Goal: Information Seeking & Learning: Learn about a topic

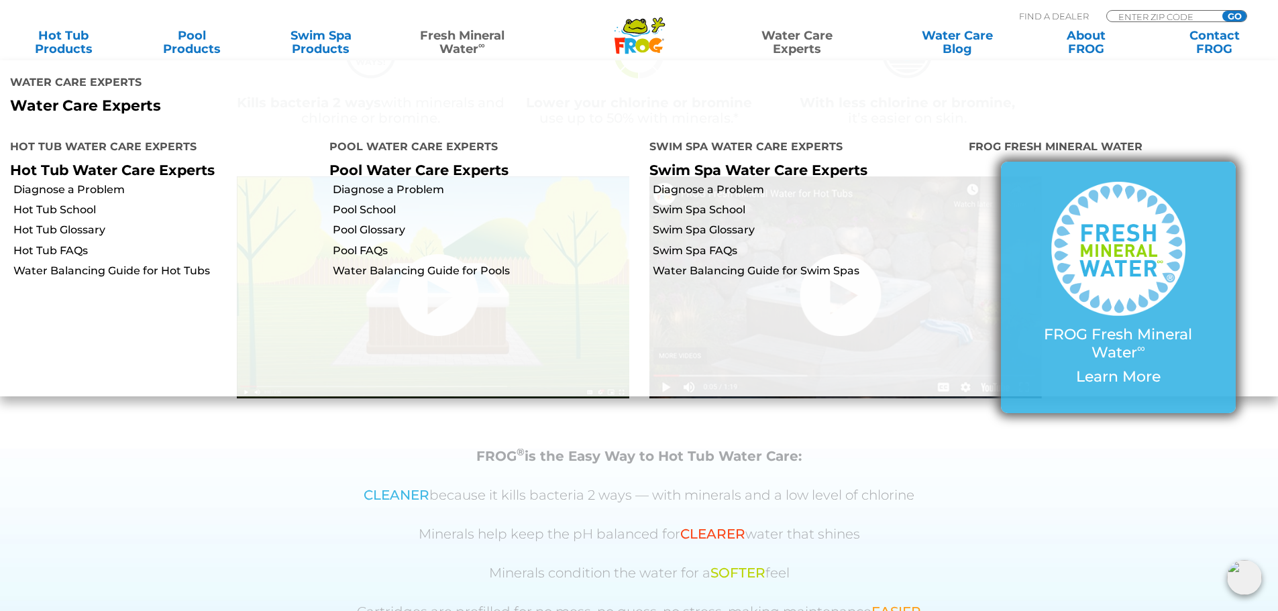
click at [1047, 232] on div at bounding box center [1118, 254] width 181 height 144
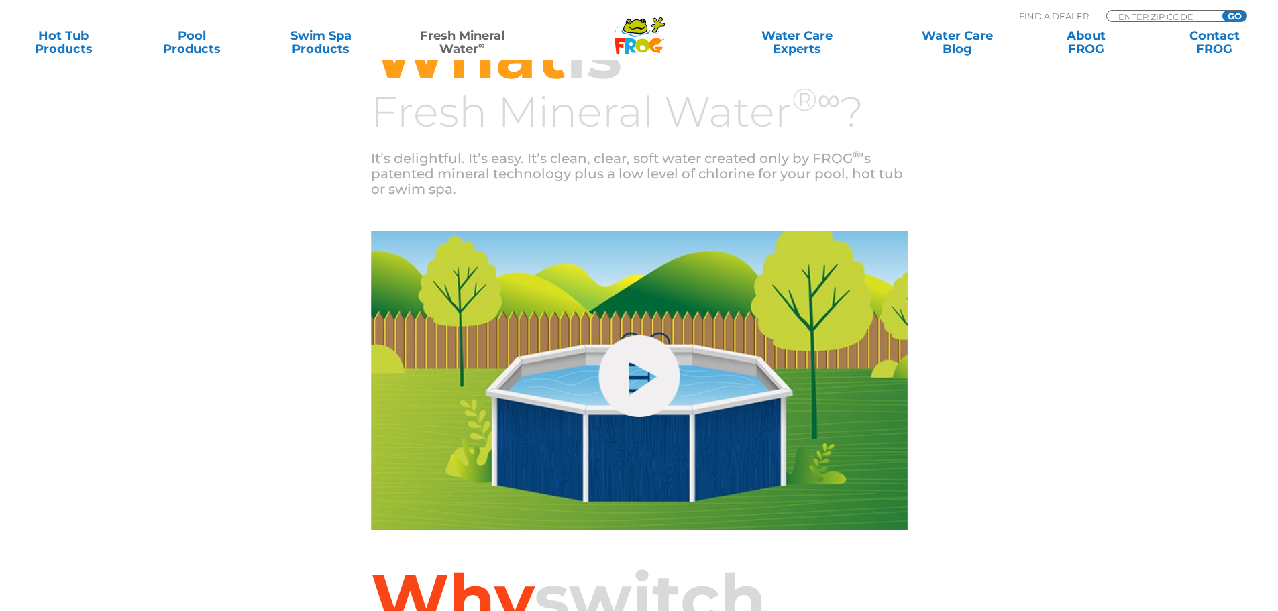
scroll to position [537, 0]
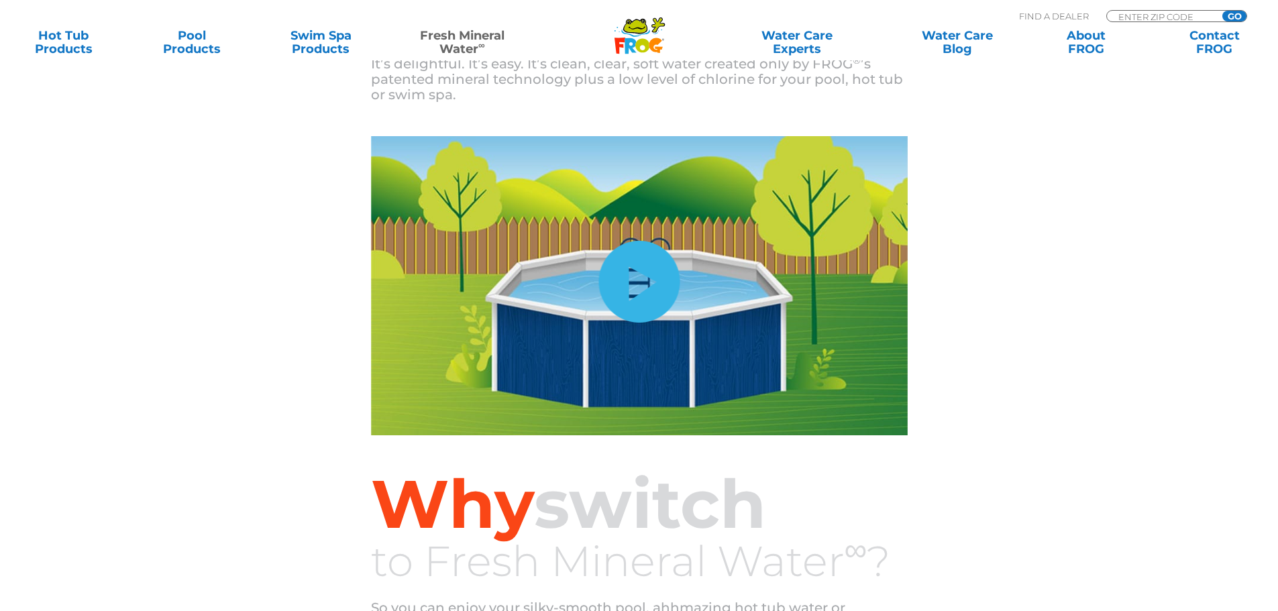
click at [605, 260] on link "hide-me" at bounding box center [638, 282] width 81 height 82
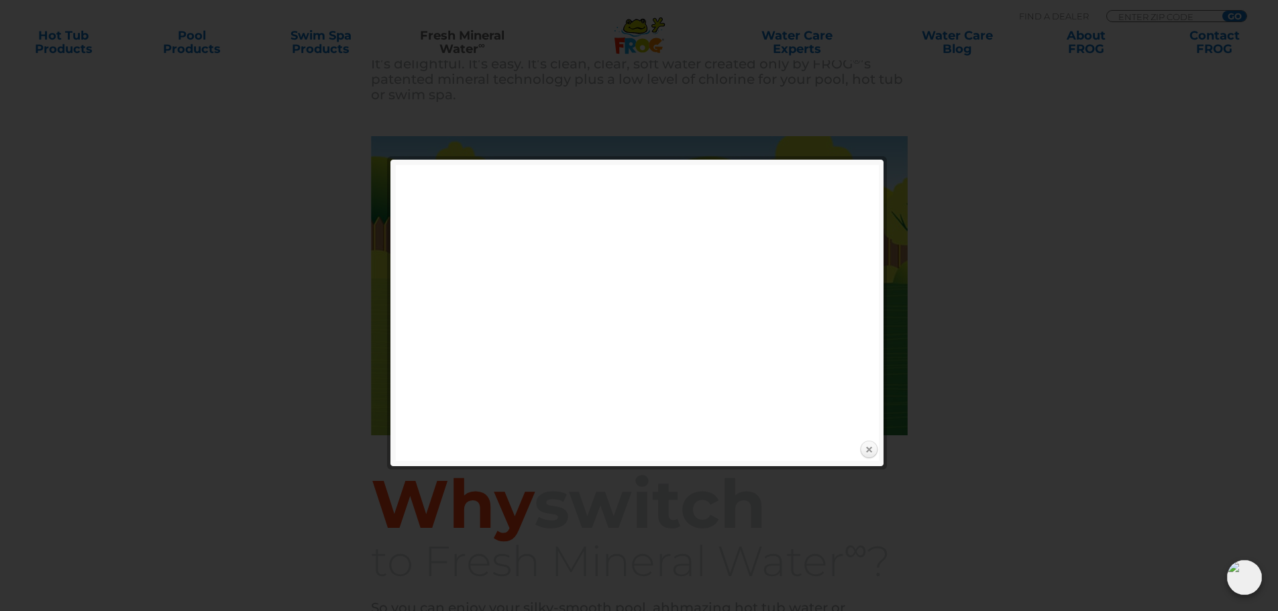
click at [866, 453] on link "Close" at bounding box center [869, 450] width 20 height 20
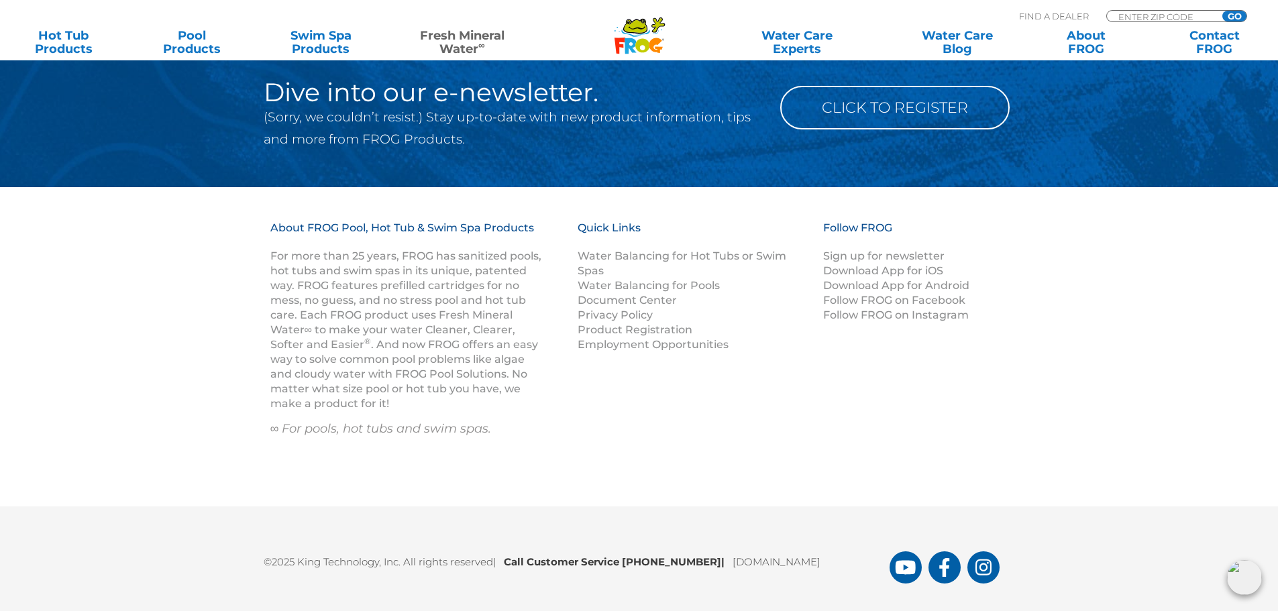
scroll to position [1994, 0]
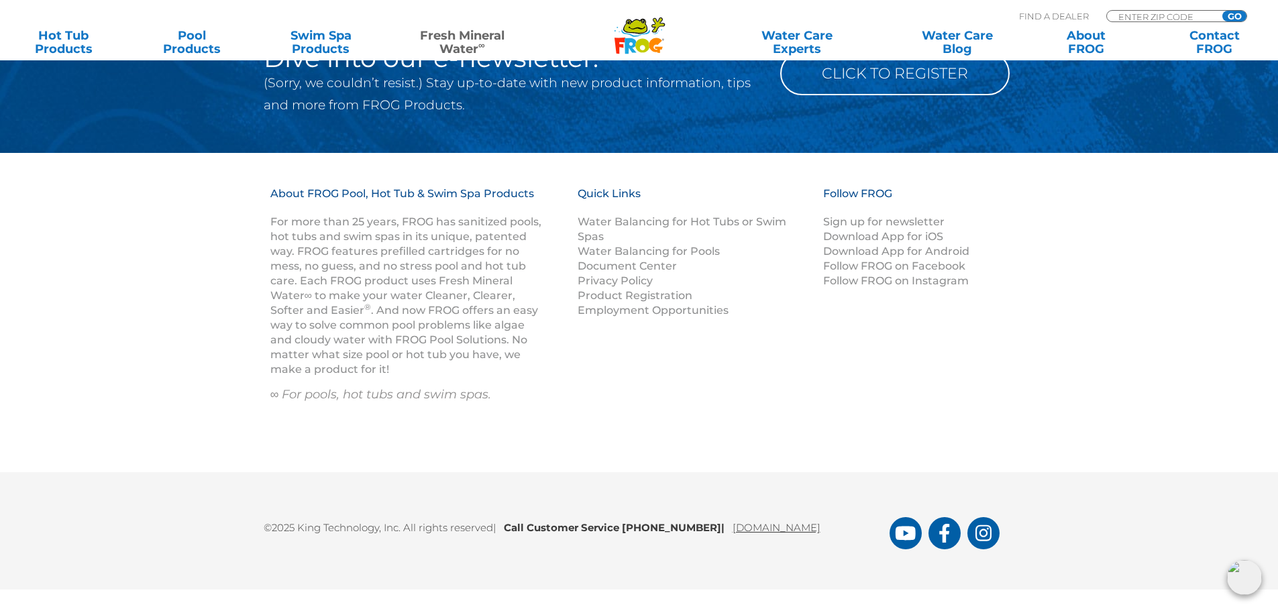
click at [820, 527] on link "[DOMAIN_NAME]" at bounding box center [777, 527] width 88 height 13
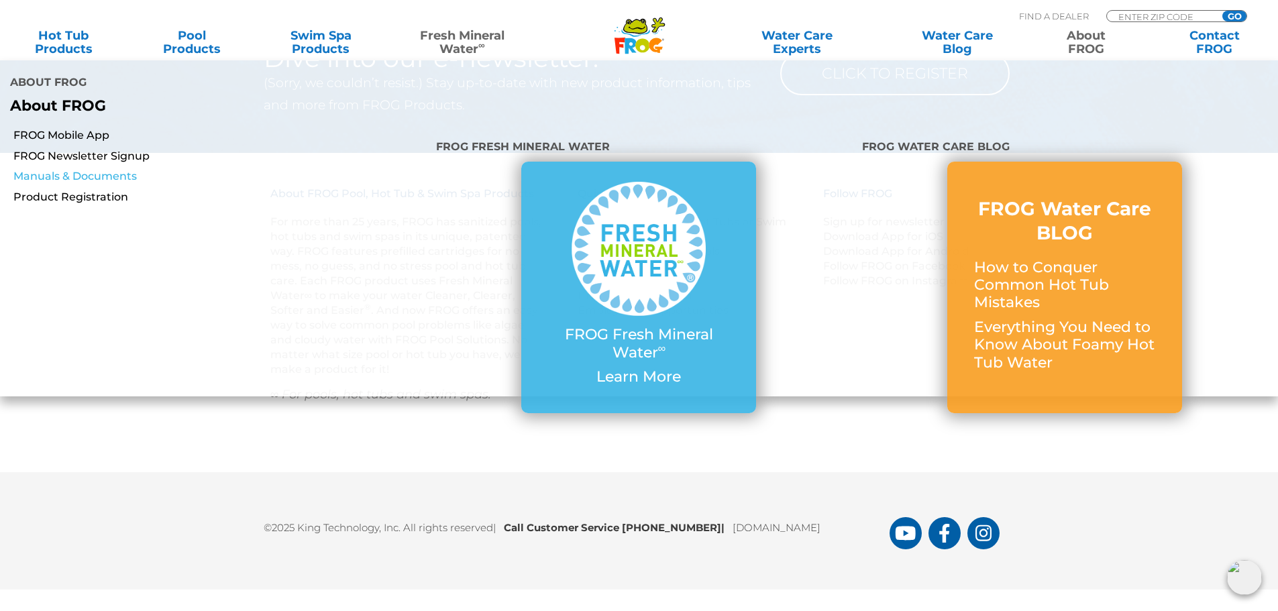
click at [68, 169] on link "Manuals & Documents" at bounding box center [219, 176] width 413 height 15
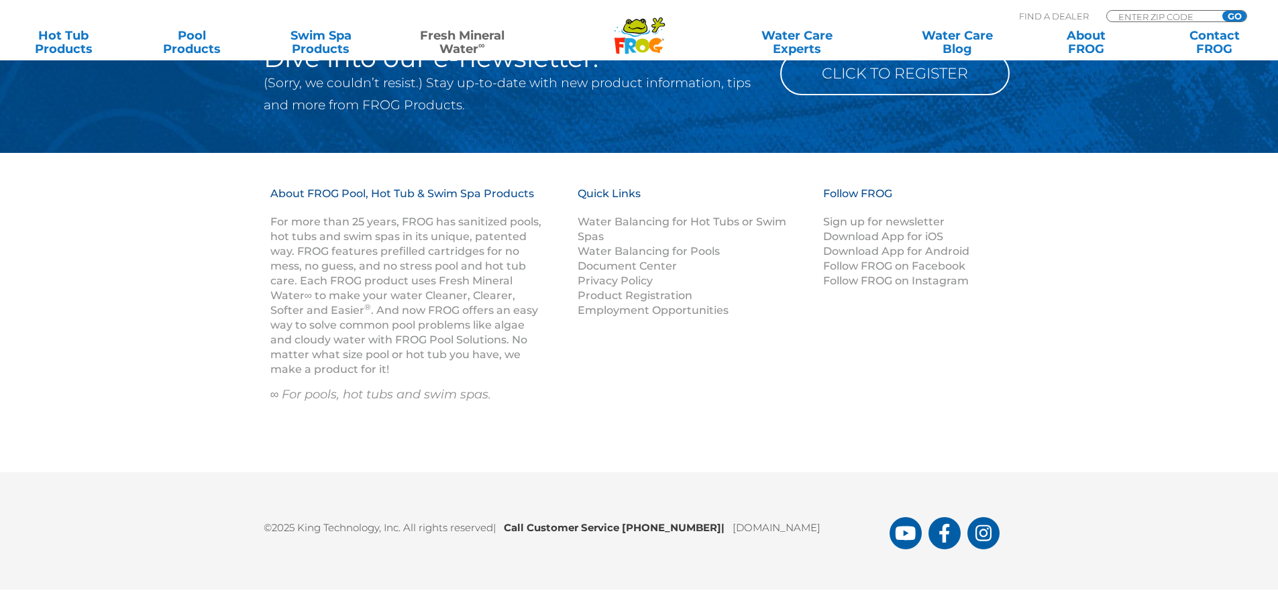
scroll to position [1994, 0]
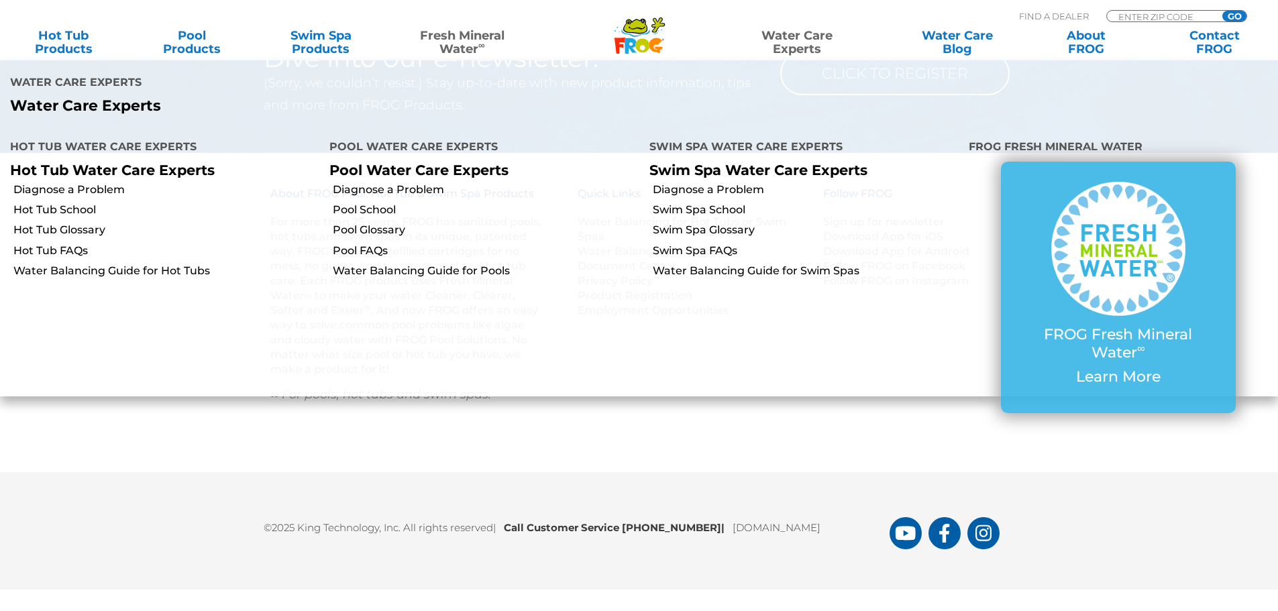
click at [802, 32] on link "Water Care Experts" at bounding box center [797, 42] width 162 height 27
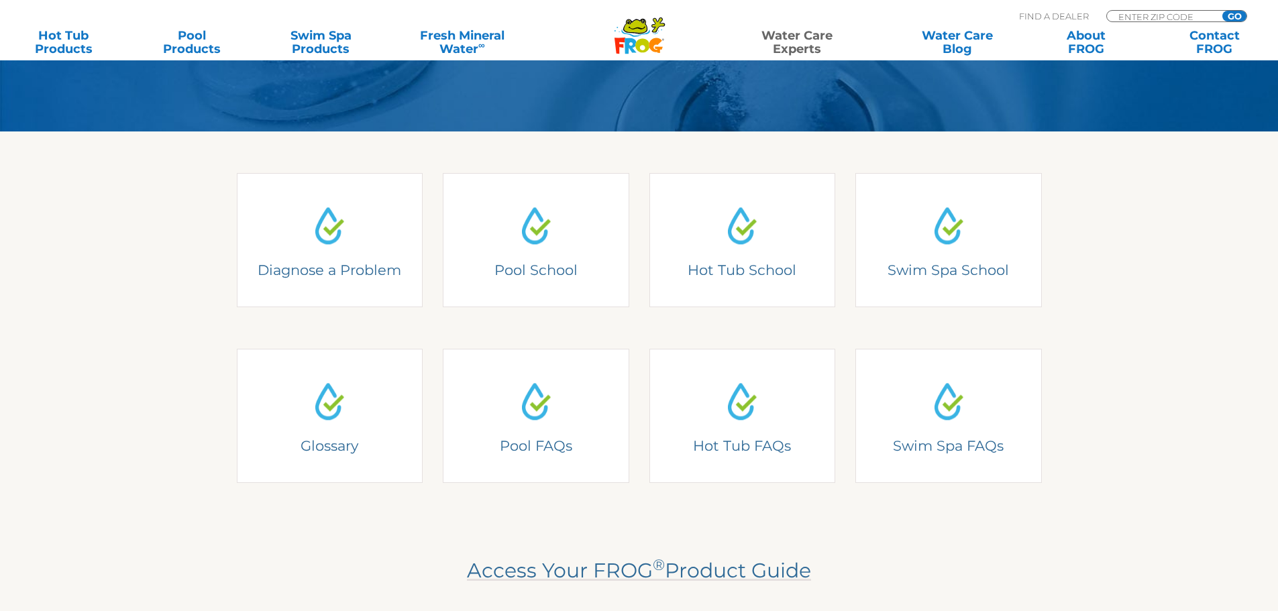
scroll to position [335, 0]
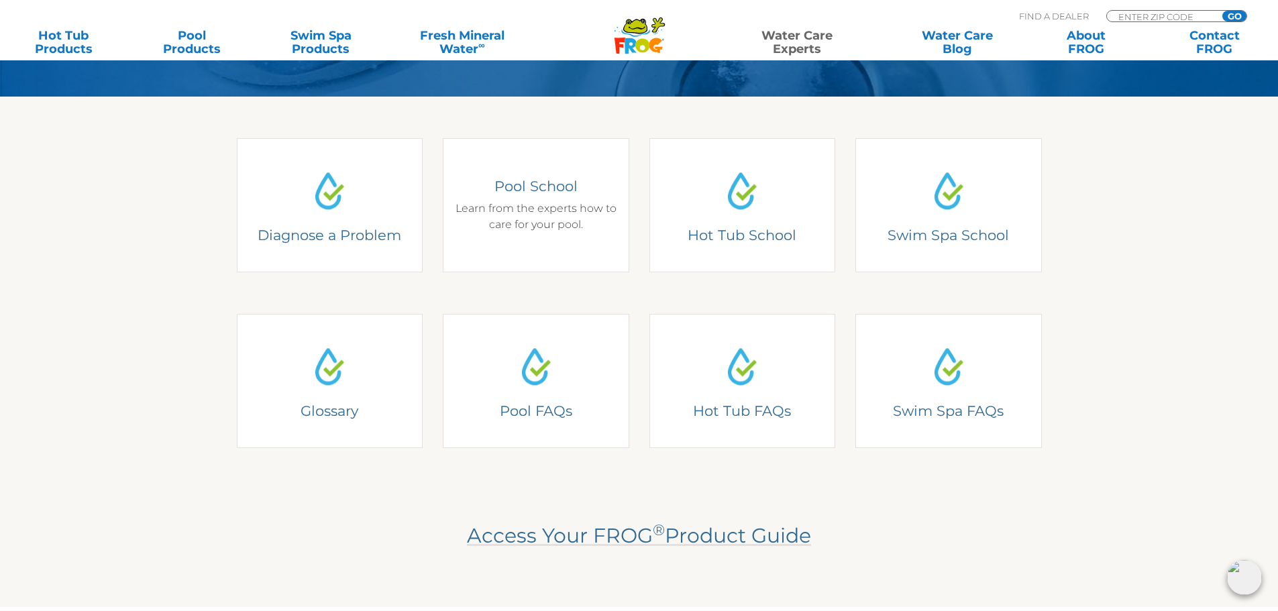
click at [584, 179] on h4 "Pool School" at bounding box center [536, 186] width 166 height 18
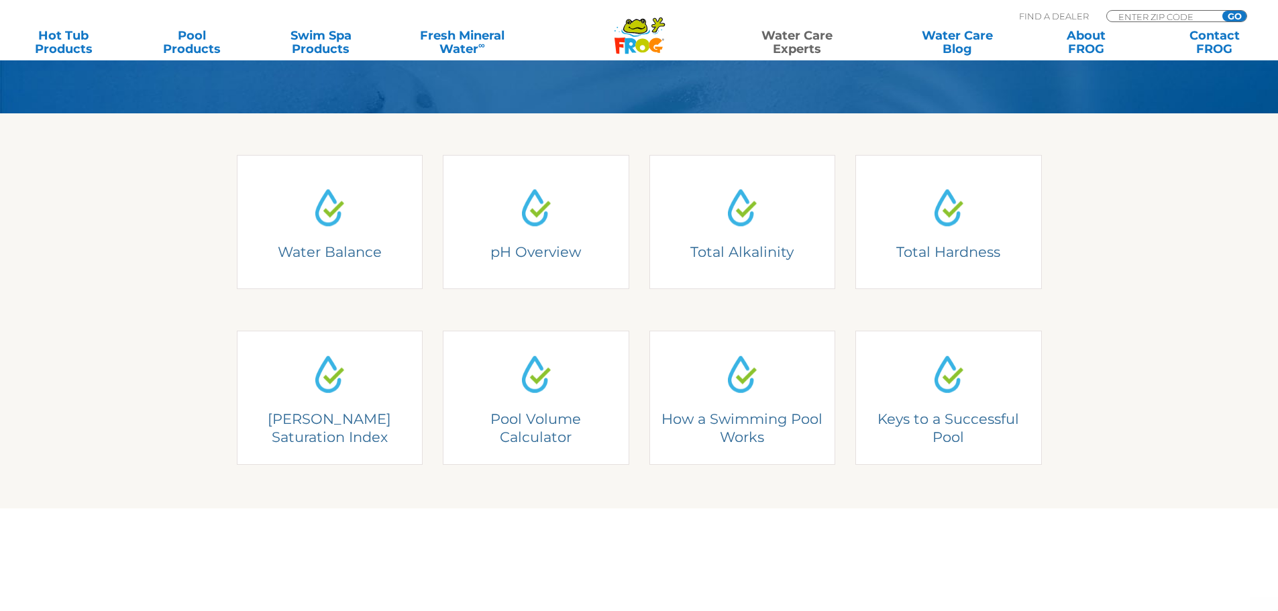
scroll to position [335, 0]
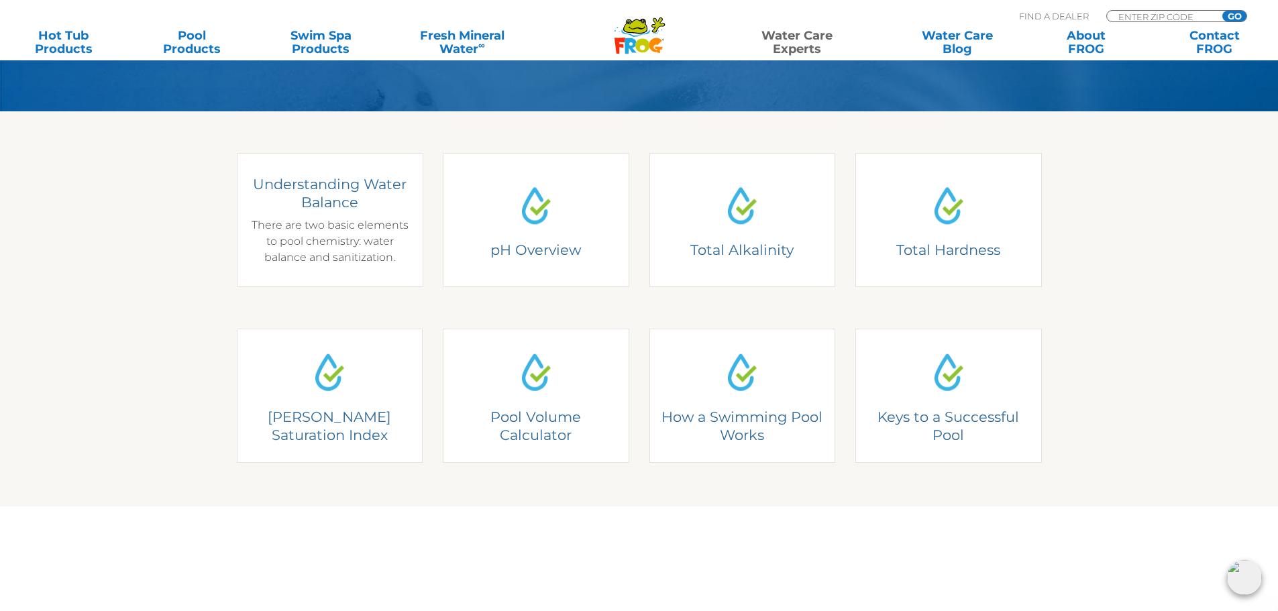
click at [311, 231] on div "Understanding Water Balance There are two basic elements to pool chemistry: wat…" at bounding box center [329, 220] width 166 height 91
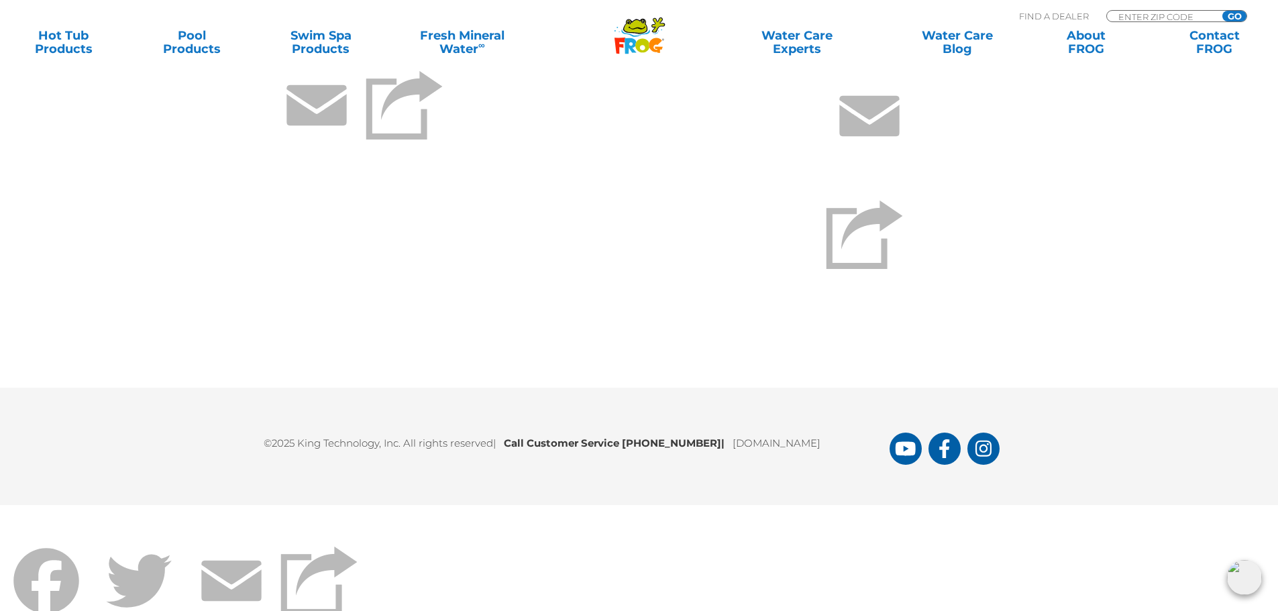
scroll to position [4437, 0]
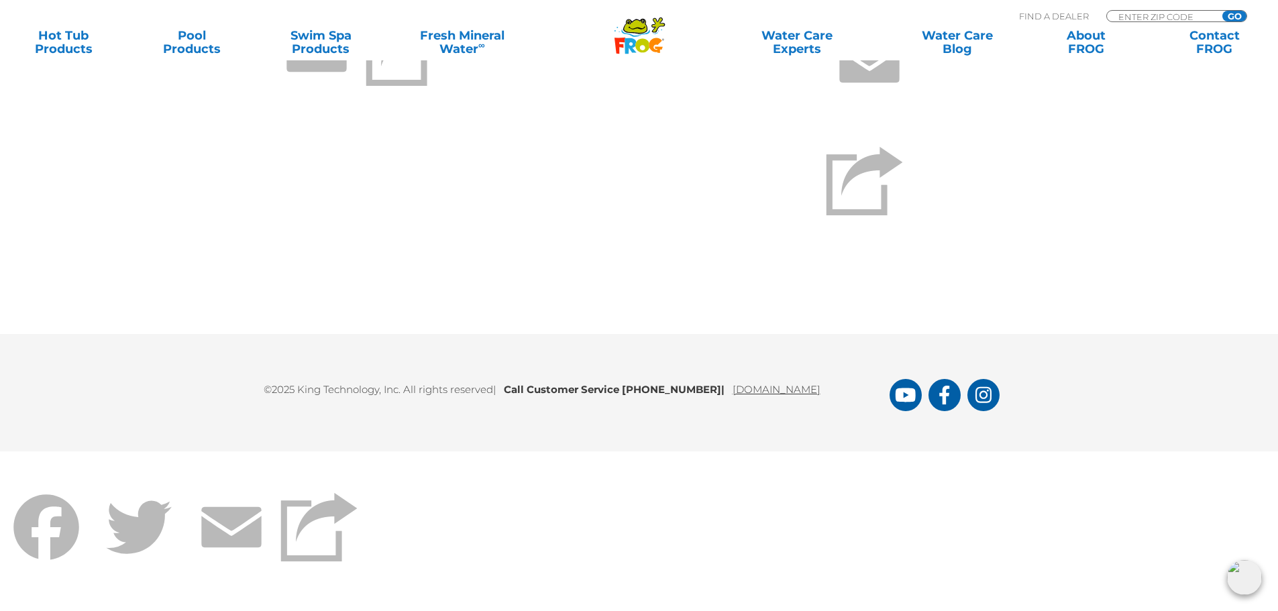
click at [820, 392] on link "[DOMAIN_NAME]" at bounding box center [777, 389] width 88 height 13
